Goal: Task Accomplishment & Management: Manage account settings

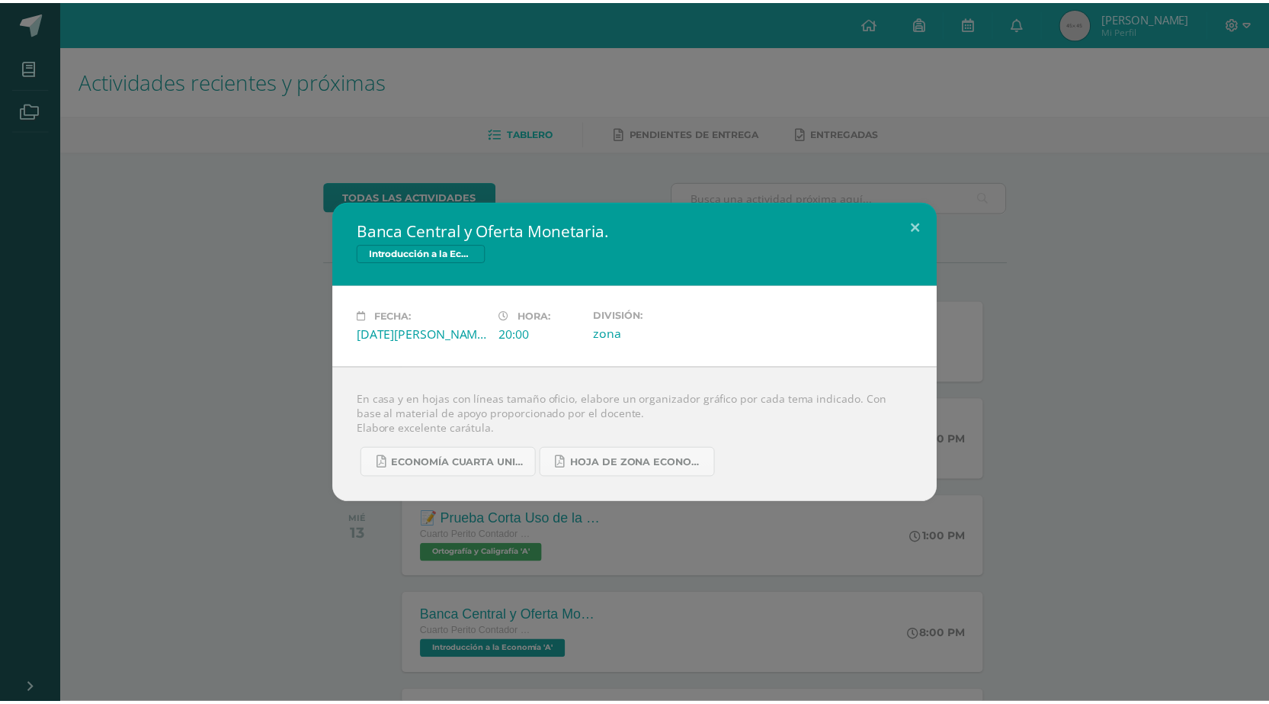
scroll to position [457, 0]
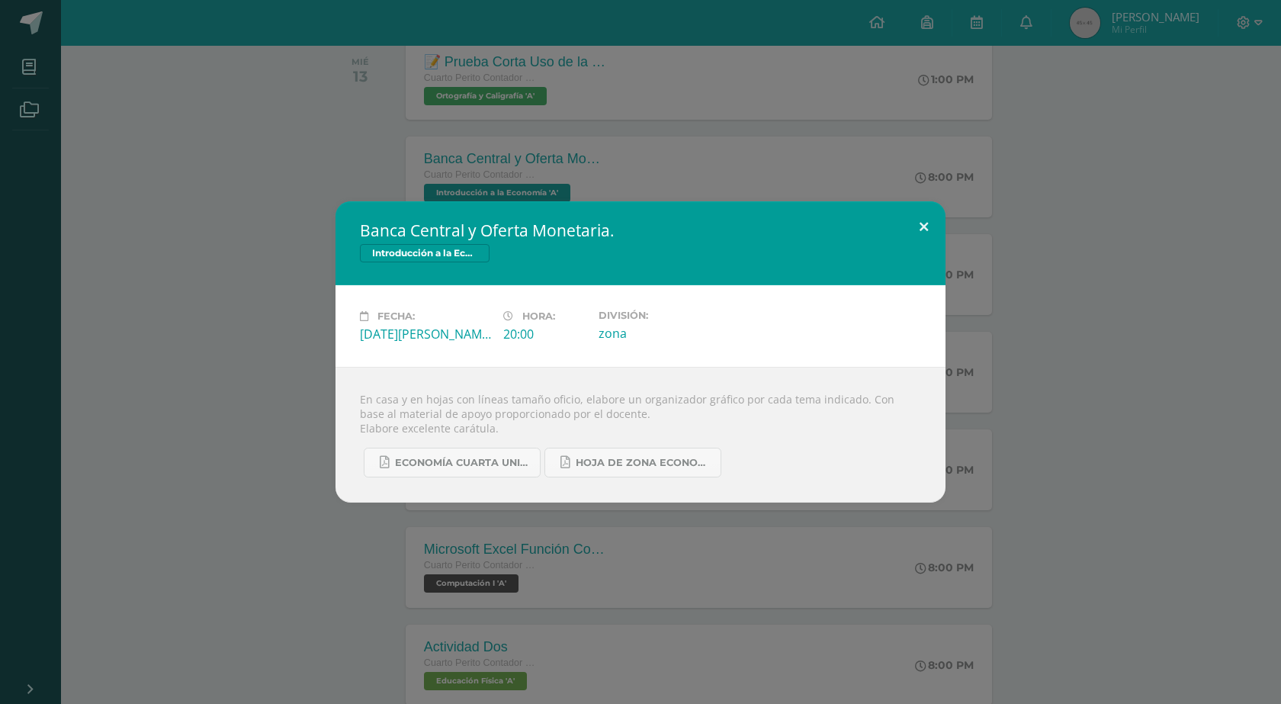
click at [918, 226] on button at bounding box center [923, 227] width 43 height 52
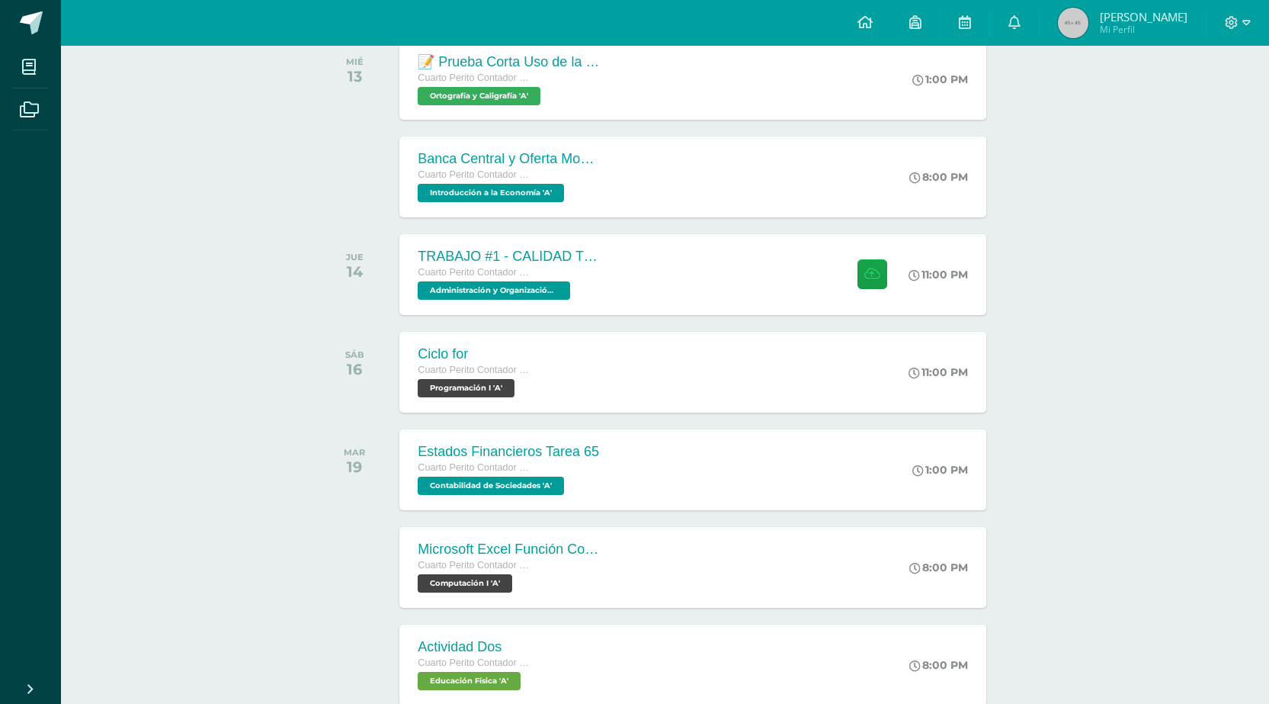
click at [1252, 17] on div at bounding box center [1238, 23] width 63 height 46
click at [1245, 21] on icon at bounding box center [1246, 22] width 8 height 5
click at [1204, 106] on span "Cerrar sesión" at bounding box center [1198, 104] width 69 height 14
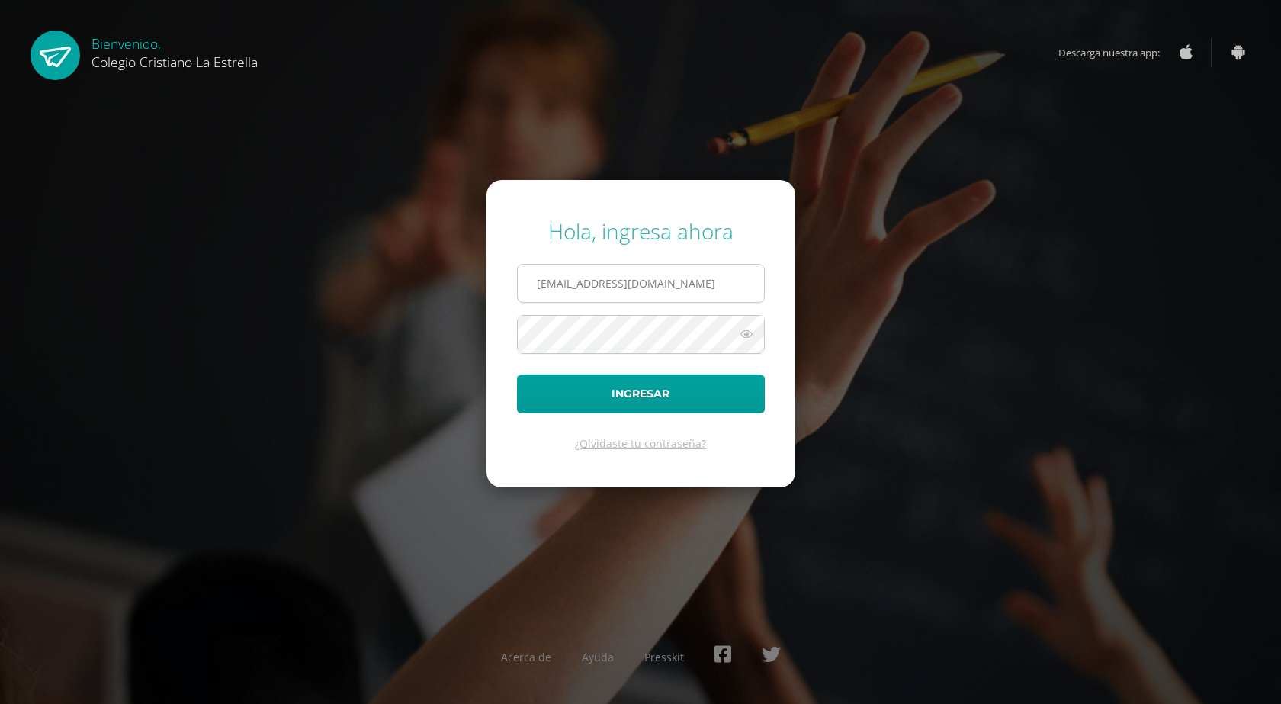
click at [713, 289] on input "[EMAIL_ADDRESS][DOMAIN_NAME]" at bounding box center [641, 283] width 246 height 37
type input "[EMAIL_ADDRESS][DOMAIN_NAME]"
click at [691, 389] on button "Ingresar" at bounding box center [641, 393] width 248 height 39
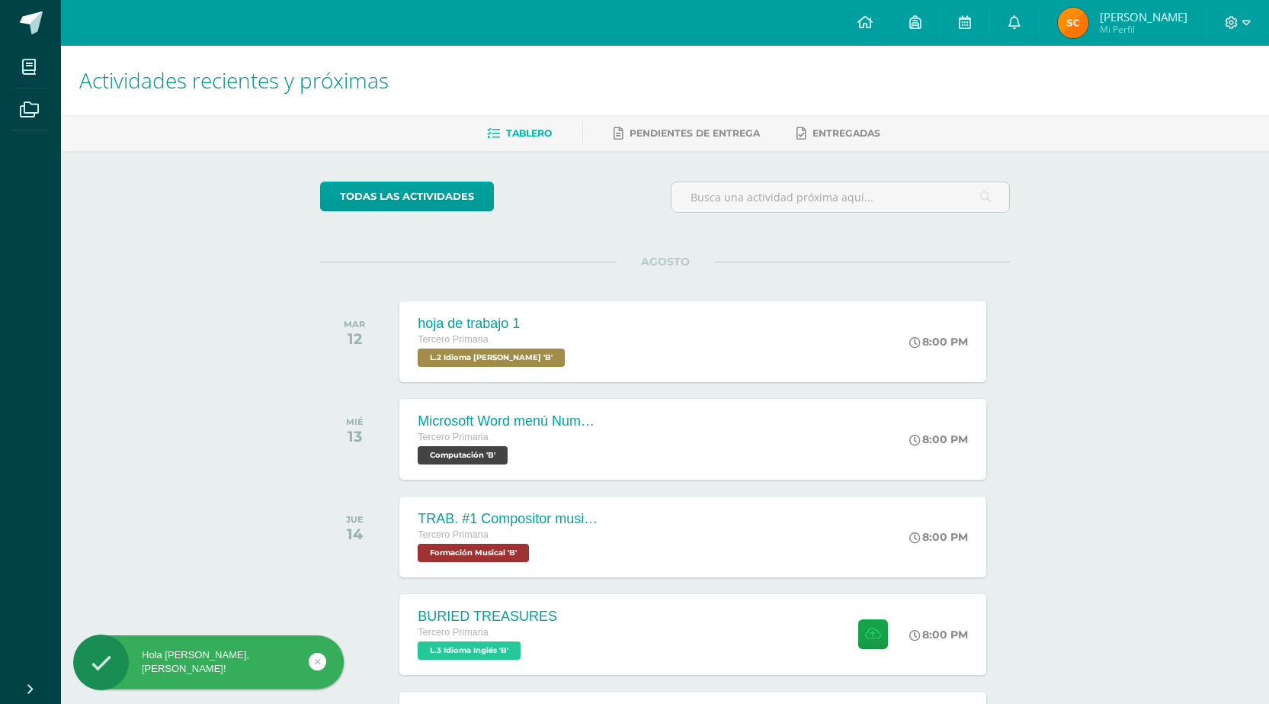
scroll to position [76, 0]
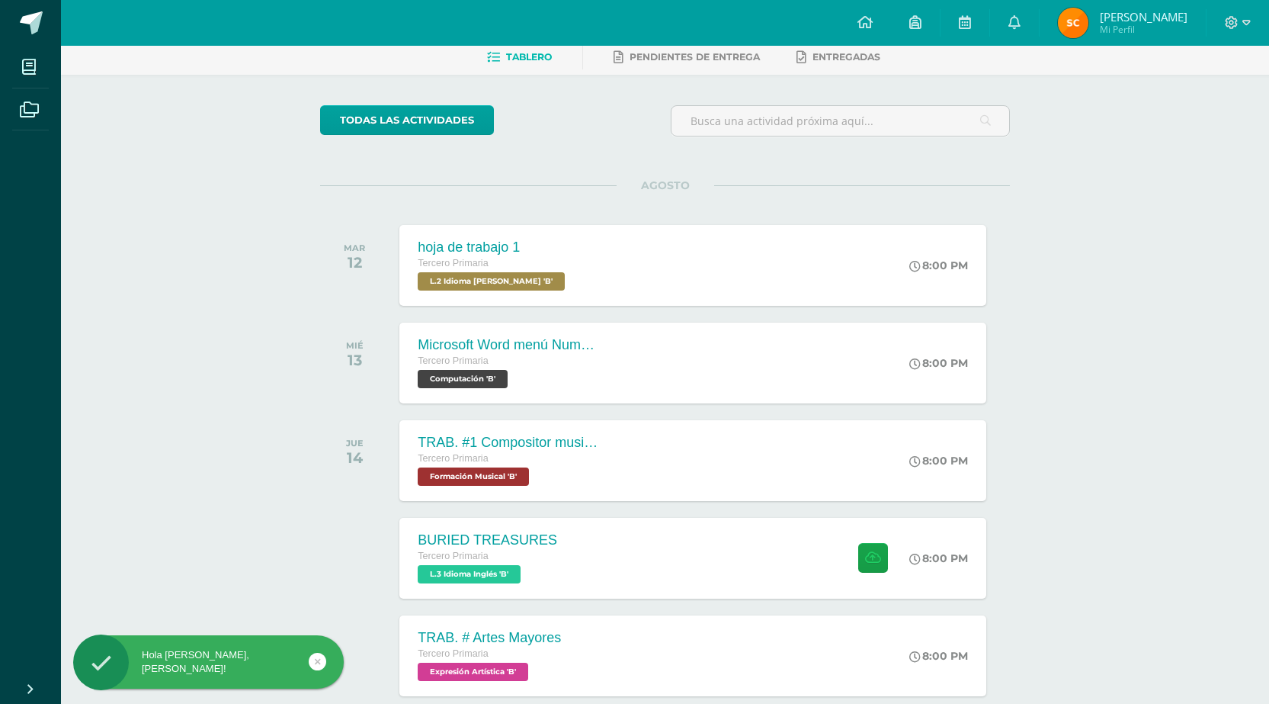
click at [1243, 14] on div at bounding box center [1238, 23] width 63 height 46
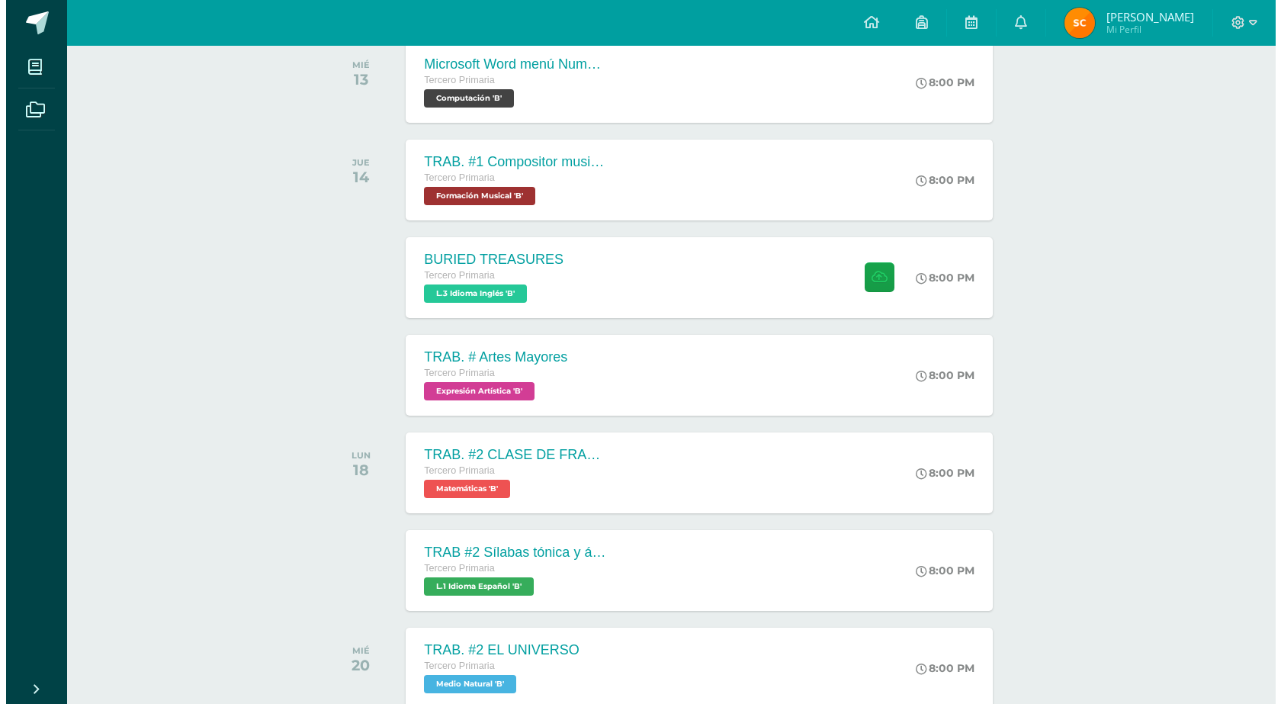
scroll to position [381, 0]
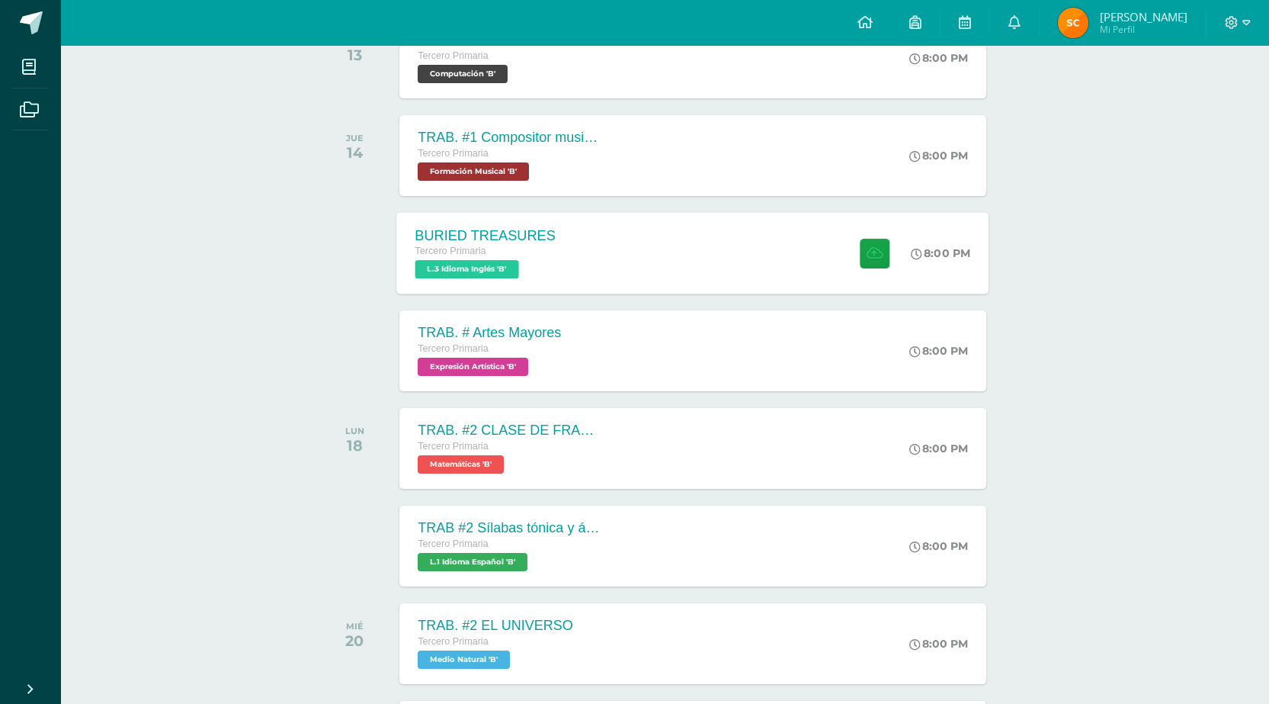
click at [738, 253] on div "BURIED TREASURES Tercero Primaria L.3 Idioma Inglés 'B' 8:00 PM BURIED TREASURE…" at bounding box center [693, 253] width 592 height 82
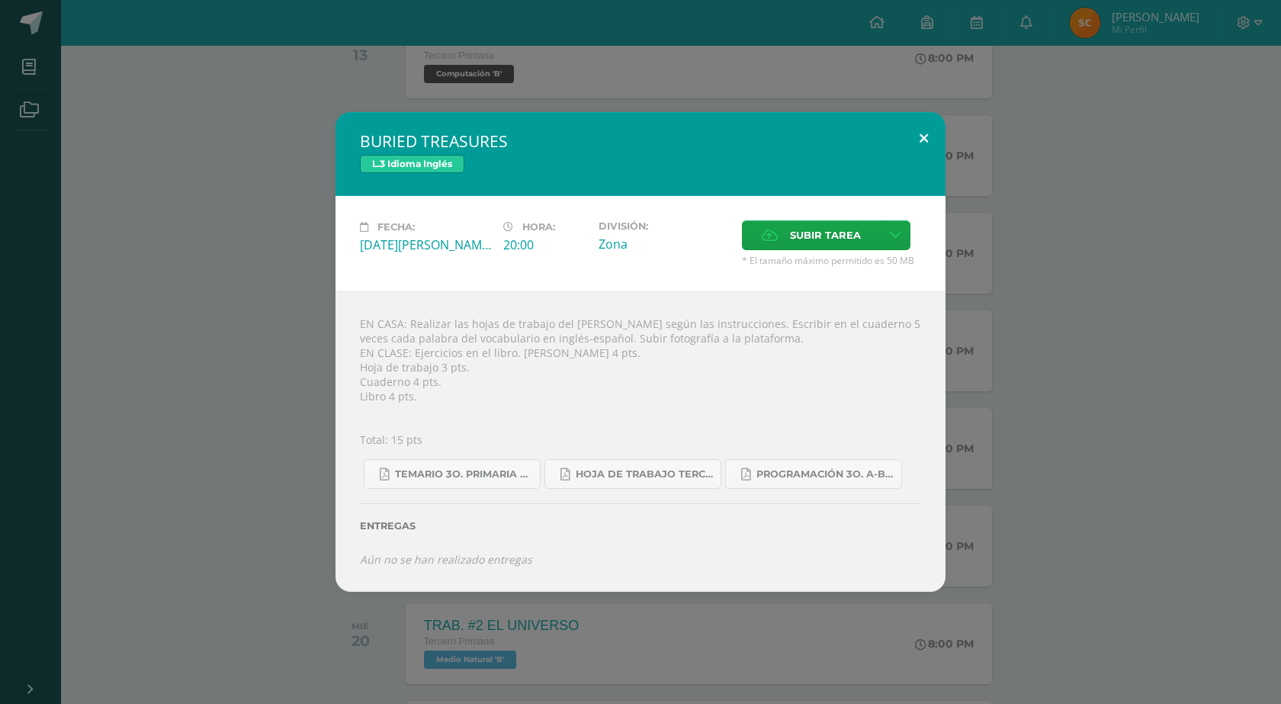
click at [924, 141] on button at bounding box center [923, 138] width 43 height 52
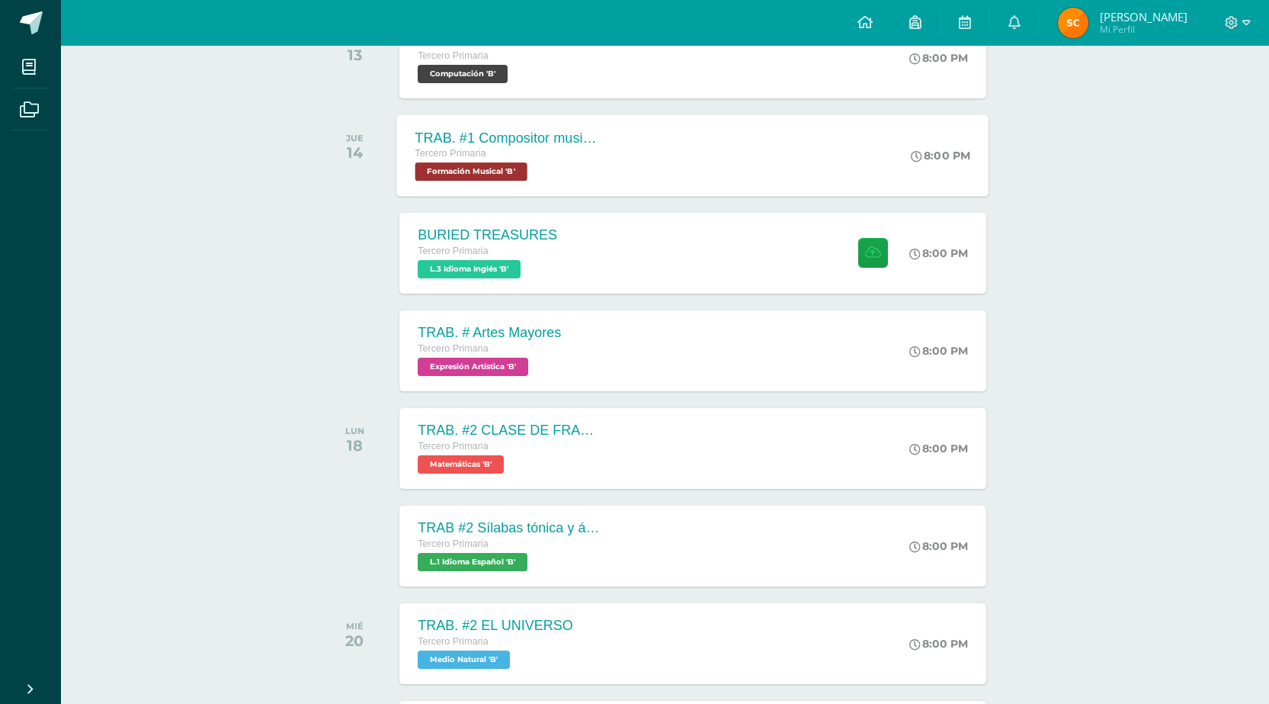
click at [893, 149] on div "TRAB. #1 Compositor musical Tercero Primaria Formación Musical 'B' 8:00 PM TRAB…" at bounding box center [693, 155] width 592 height 82
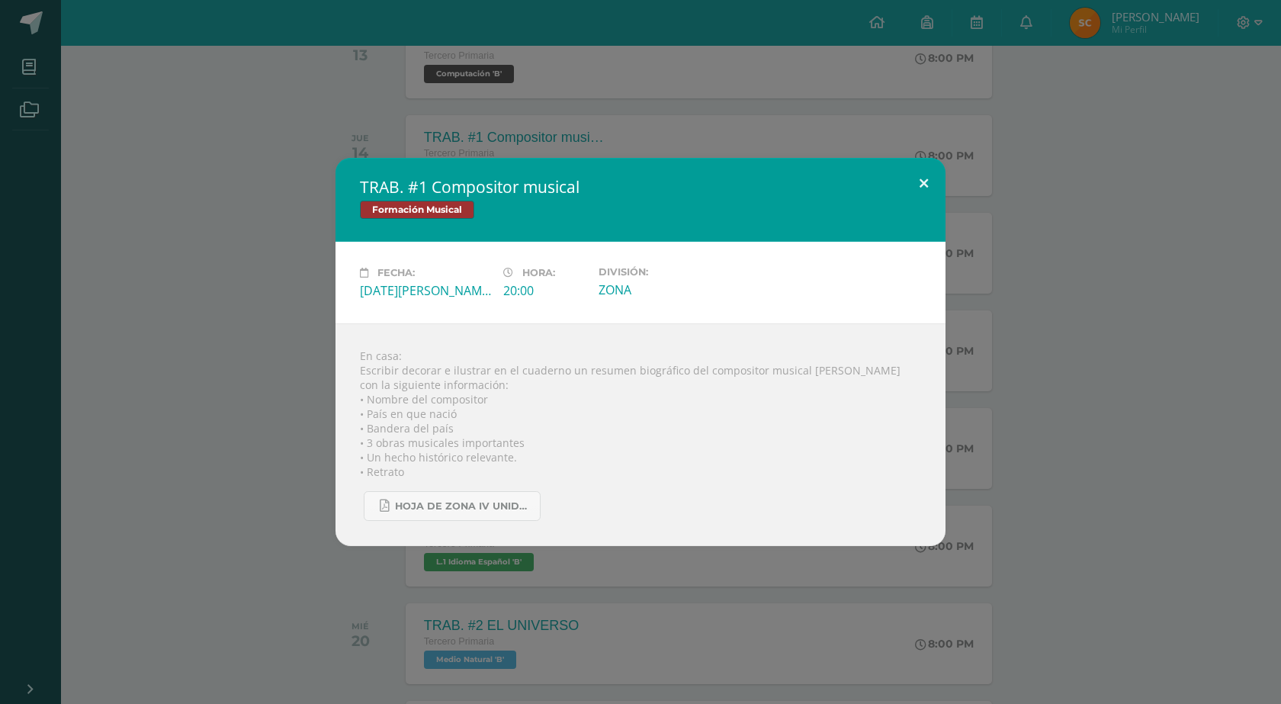
click at [919, 191] on button at bounding box center [923, 184] width 43 height 52
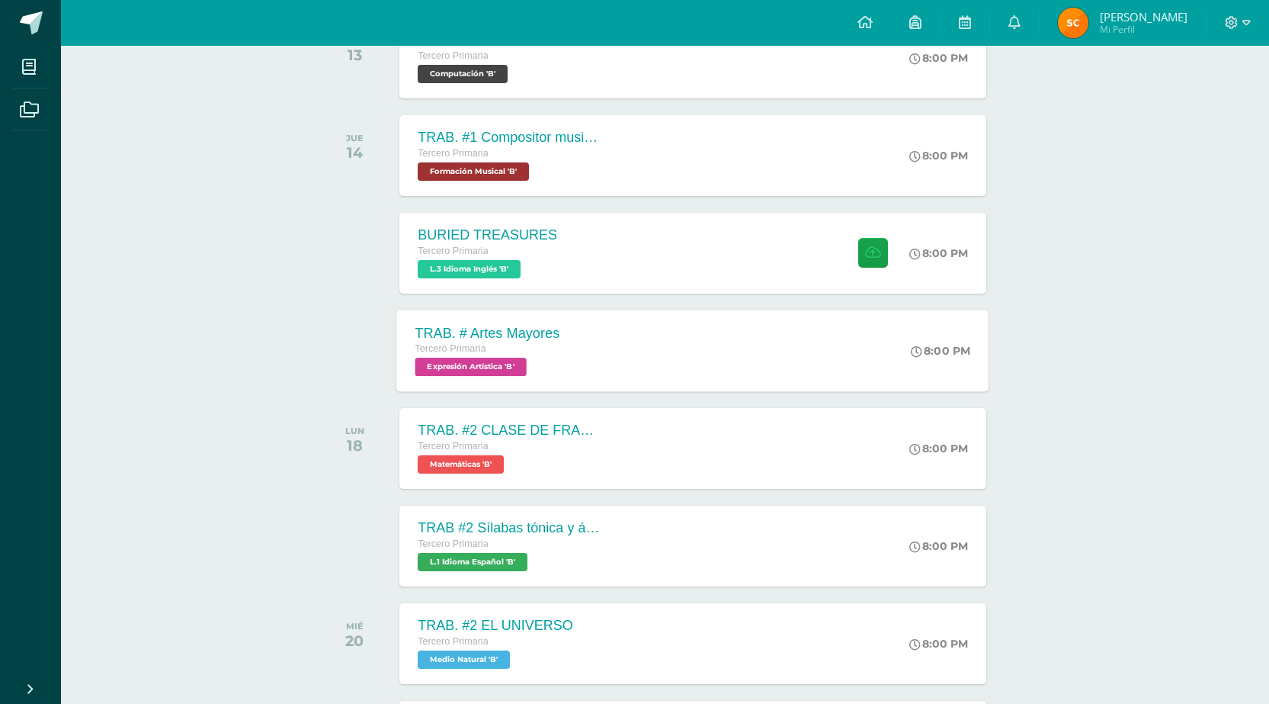
click at [573, 371] on div "TRAB. # Artes Mayores Tercero Primaria Expresión Artística 'B'" at bounding box center [487, 350] width 181 height 82
